Goal: Transaction & Acquisition: Purchase product/service

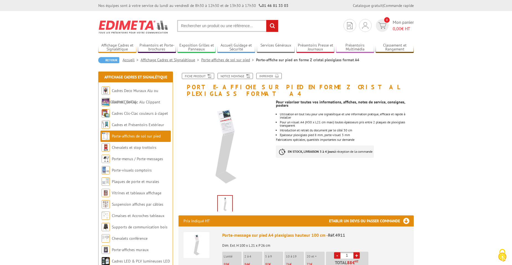
click at [325, 20] on section "Je me connecte Nouveau client ? Inscrivez-vous 0 Mon panier 0,00 € HT recherche…" at bounding box center [256, 24] width 316 height 26
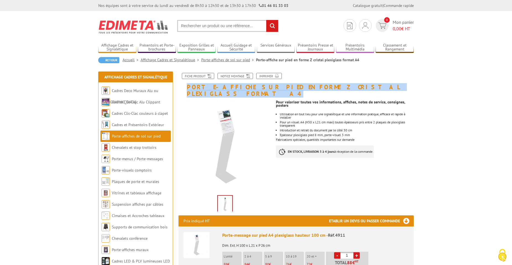
drag, startPoint x: 188, startPoint y: 86, endPoint x: 377, endPoint y: 86, distance: 189.1
click at [377, 86] on h1 "Porte-affiche sur pied en forme Z cristal plexiglass format A4" at bounding box center [296, 85] width 244 height 24
copy h1 "Porte-affiche sur pied en forme Z cristal plexiglass format A4"
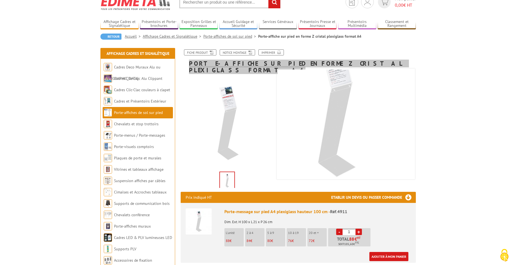
scroll to position [55, 0]
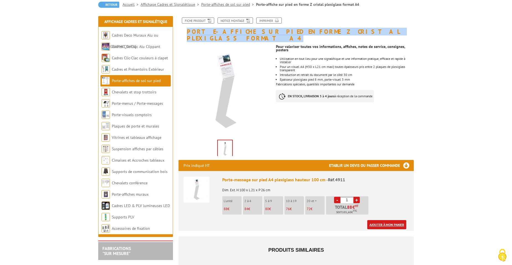
click at [383, 220] on link "Ajouter à mon panier" at bounding box center [386, 224] width 39 height 9
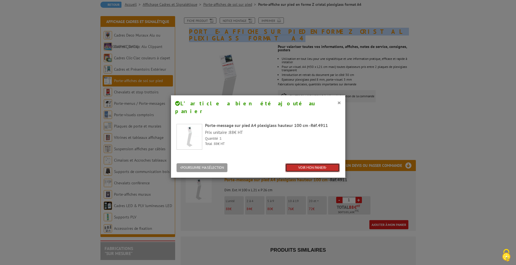
click at [311, 163] on link "VOIR MON PANIER" at bounding box center [312, 167] width 55 height 9
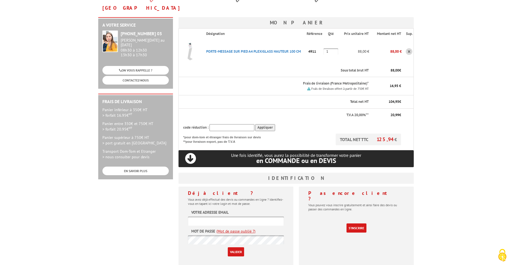
scroll to position [83, 0]
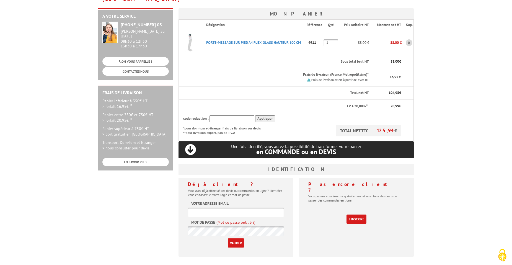
click at [357, 214] on link "S'inscrire" at bounding box center [357, 218] width 20 height 9
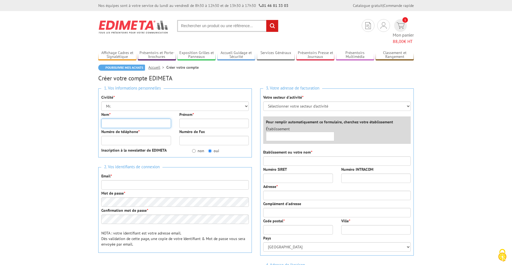
click at [119, 119] on input "Nom *" at bounding box center [136, 123] width 70 height 9
type input "NOBIRON"
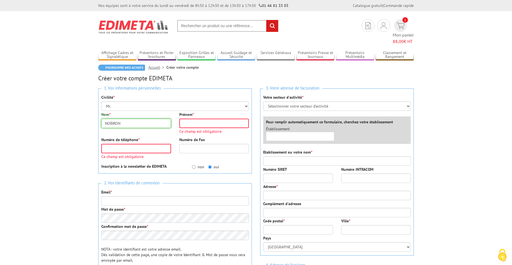
drag, startPoint x: 129, startPoint y: 116, endPoint x: 78, endPoint y: 114, distance: 51.0
click at [79, 115] on body "Nos équipes sont à votre service du lundi au vendredi de 8h30 à 12h30 et de 13h…" at bounding box center [256, 239] width 512 height 478
drag, startPoint x: 188, startPoint y: 115, endPoint x: 187, endPoint y: 111, distance: 4.2
click at [188, 119] on input "Prénom *" at bounding box center [214, 123] width 70 height 9
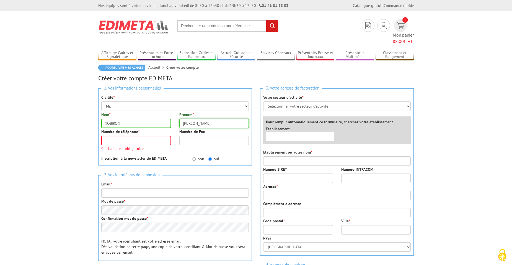
type input "Sébastien"
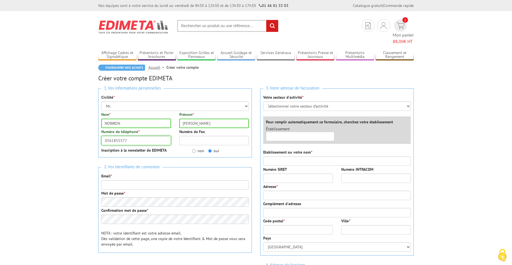
type input "0561855577"
click at [114, 180] on input "Email *" at bounding box center [175, 184] width 148 height 9
type input "service.achats@semo.fr"
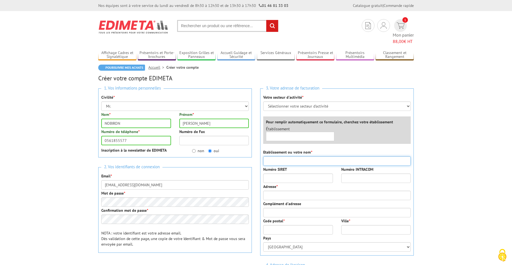
type input "SAINT ELOI MECANIQUE OUTILLAGE"
type input "10 RUE LOUIS BREGUET"
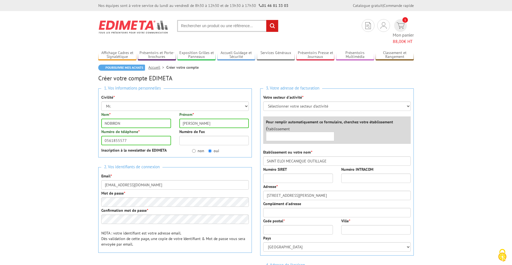
type input "31700"
type input "CORNEBARRIEU"
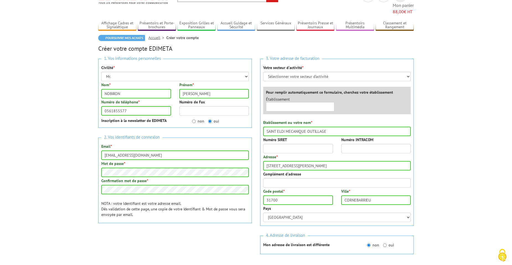
scroll to position [60, 0]
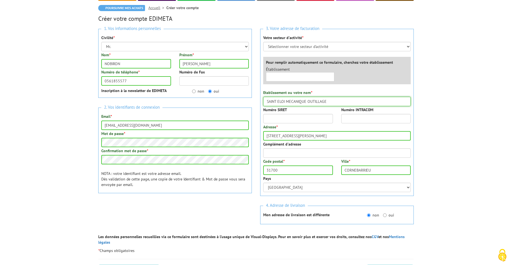
click at [336, 97] on input "SAINT ELOI MECANIQUE OUTILLAGE" at bounding box center [337, 101] width 148 height 9
drag, startPoint x: 335, startPoint y: 93, endPoint x: 240, endPoint y: 92, distance: 95.3
click at [240, 92] on div "1. Vos informations personnelles Civilité * Mr. Mme. Mlle. Nom * NOBIRON Prénom…" at bounding box center [256, 129] width 324 height 209
type input "SEMO"
click at [279, 114] on input "Numéro SIRET" at bounding box center [298, 118] width 70 height 9
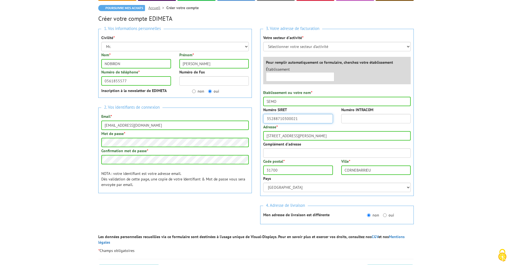
type input "35288710300021"
type input "FR23352887103"
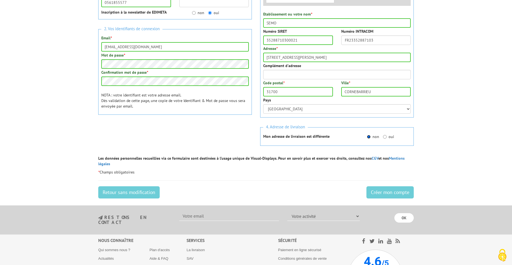
scroll to position [143, 0]
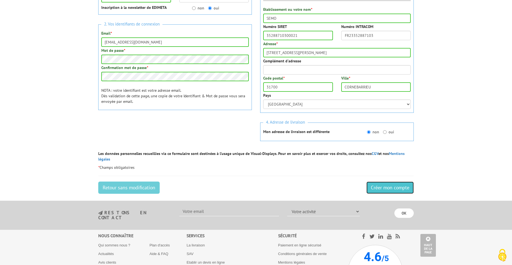
drag, startPoint x: 377, startPoint y: 172, endPoint x: 308, endPoint y: 29, distance: 158.4
click at [377, 181] on input "Créer mon compte" at bounding box center [390, 187] width 47 height 12
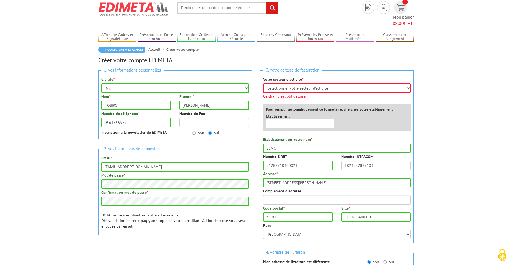
scroll to position [16, 0]
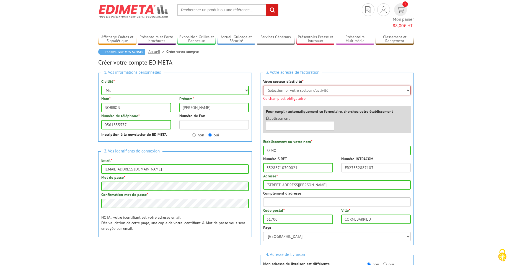
click at [348, 86] on select "Sélectionner votre secteur d'activité Administrations et collectivités Magasins…" at bounding box center [337, 90] width 148 height 9
select select "878"
click at [263, 86] on select "Sélectionner votre secteur d'activité Administrations et collectivités Magasins…" at bounding box center [337, 90] width 148 height 9
click at [300, 120] on div "Établissement ×" at bounding box center [338, 124] width 153 height 18
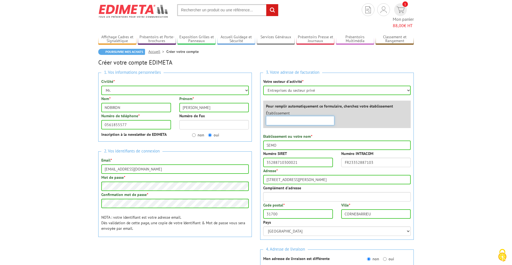
click at [300, 116] on input "text" at bounding box center [300, 120] width 68 height 9
click at [300, 103] on label "Pour remplir automatiquement ce formulaire, cherchez votre établissement" at bounding box center [329, 106] width 127 height 6
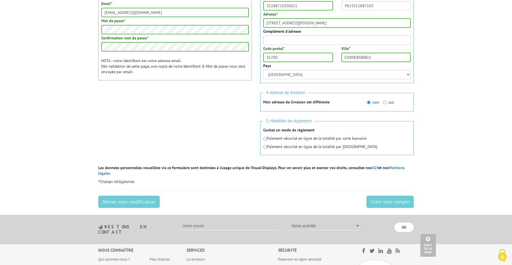
scroll to position [182, 0]
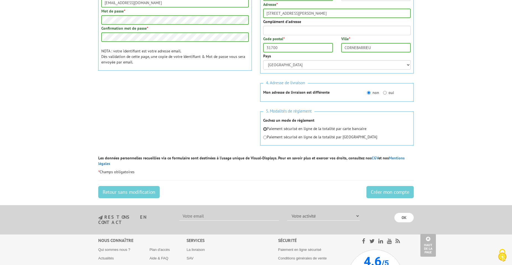
click at [266, 127] on input "radio" at bounding box center [265, 129] width 4 height 4
radio input "true"
click at [391, 186] on input "Créer mon compte" at bounding box center [390, 192] width 47 height 12
